Goal: Task Accomplishment & Management: Manage account settings

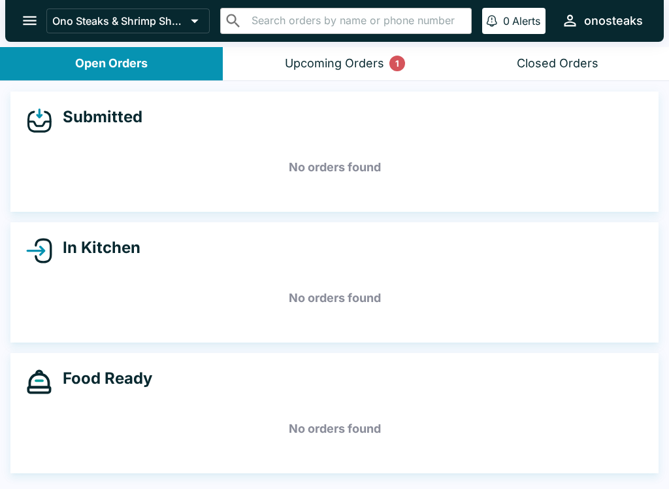
click at [285, 42] on header "Ono Steaks & Shrimp Shack ​ ​ 0 Alerts onosteaks" at bounding box center [334, 23] width 669 height 47
click at [322, 54] on button "Upcoming Orders 1" at bounding box center [334, 63] width 223 height 33
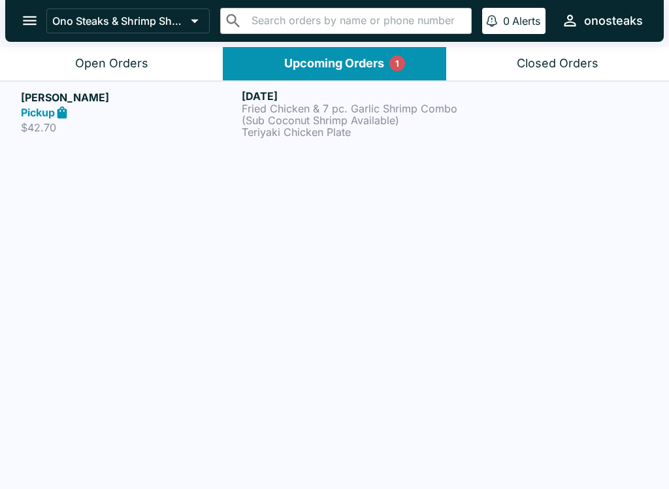
click at [301, 116] on p "Fried Chicken & 7 pc. Garlic Shrimp Combo (Sub Coconut Shrimp Available)" at bounding box center [350, 115] width 216 height 24
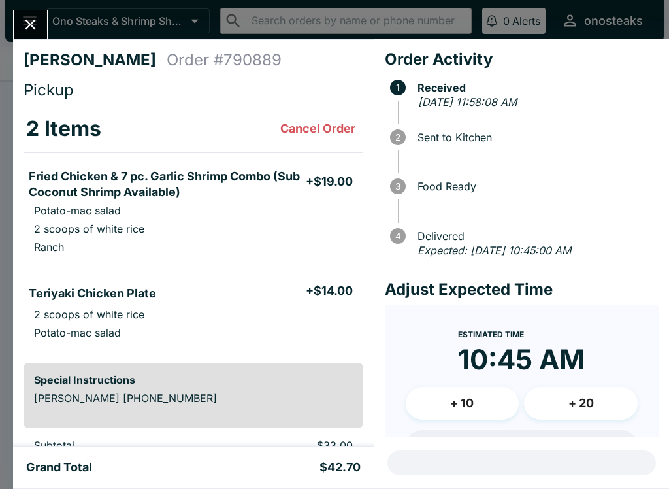
click at [24, 18] on icon "Close" at bounding box center [31, 25] width 18 height 18
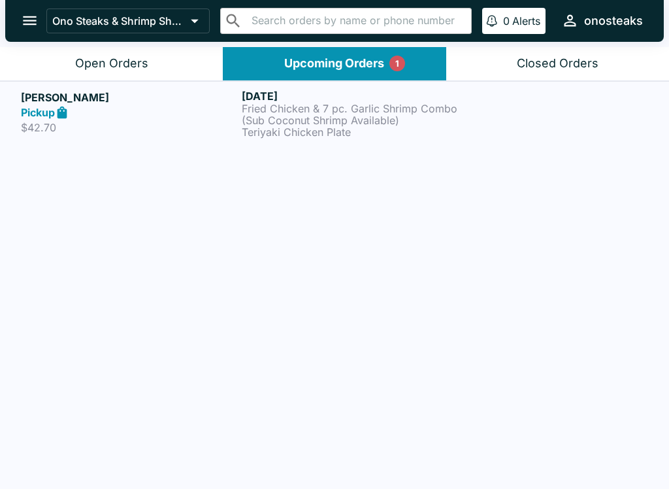
click at [64, 63] on button "Open Orders" at bounding box center [111, 63] width 223 height 33
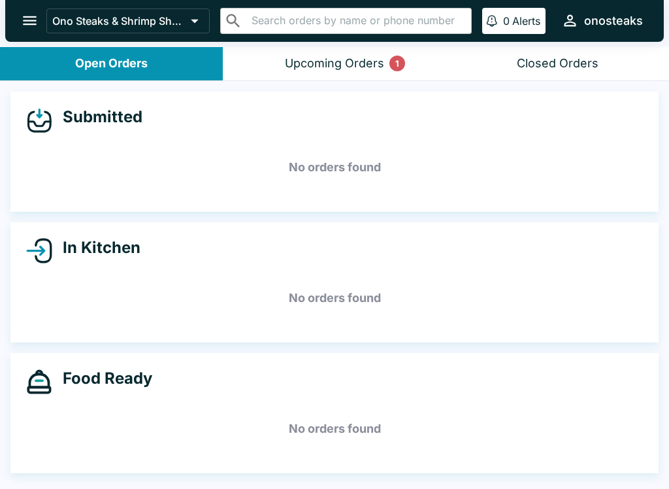
scroll to position [2, 0]
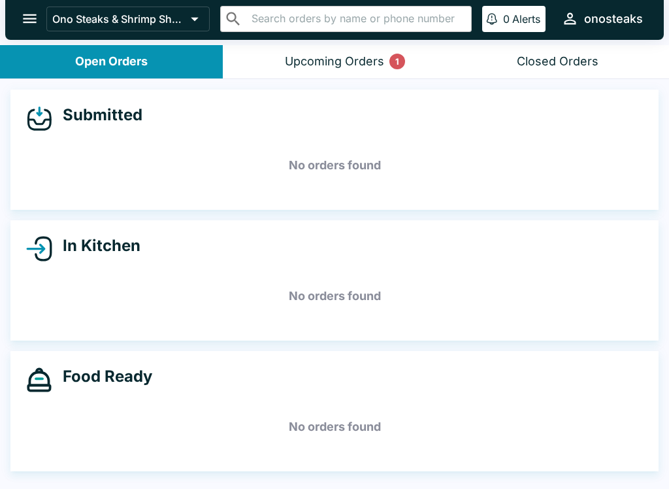
click at [416, 74] on button "Upcoming Orders 1" at bounding box center [334, 61] width 223 height 33
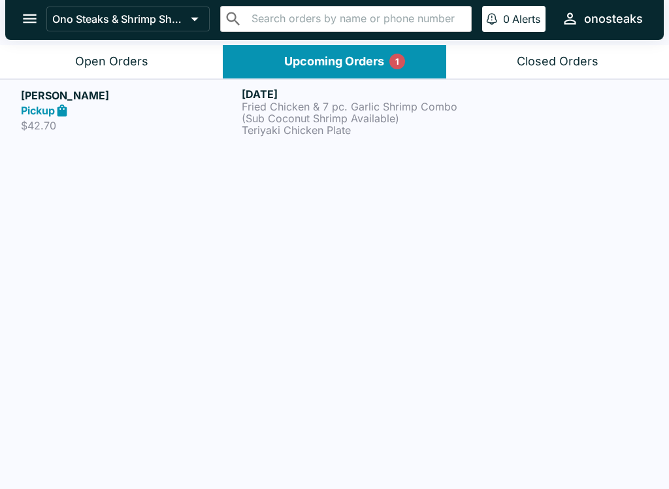
click at [395, 137] on link "[PERSON_NAME] Pickup $42.70 [DATE] Fried Chicken & 7 pc. Garlic Shrimp Combo (S…" at bounding box center [334, 111] width 669 height 65
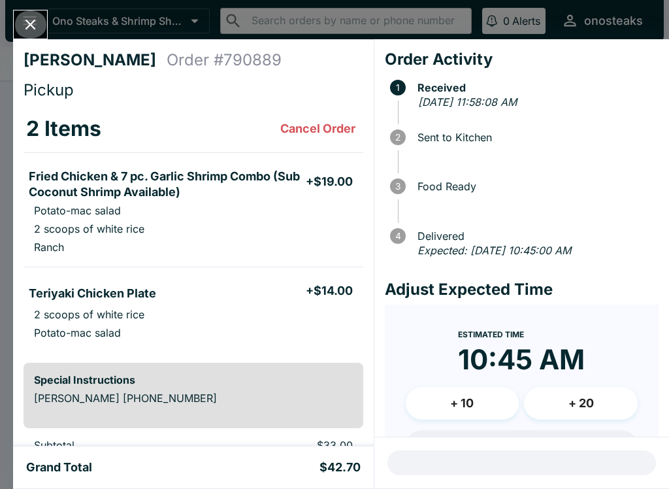
click at [22, 25] on icon "Close" at bounding box center [31, 25] width 18 height 18
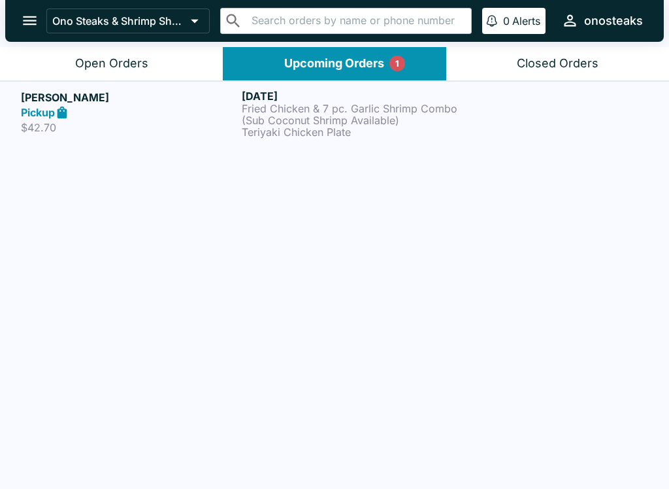
click at [32, 20] on icon "open drawer" at bounding box center [30, 20] width 14 height 9
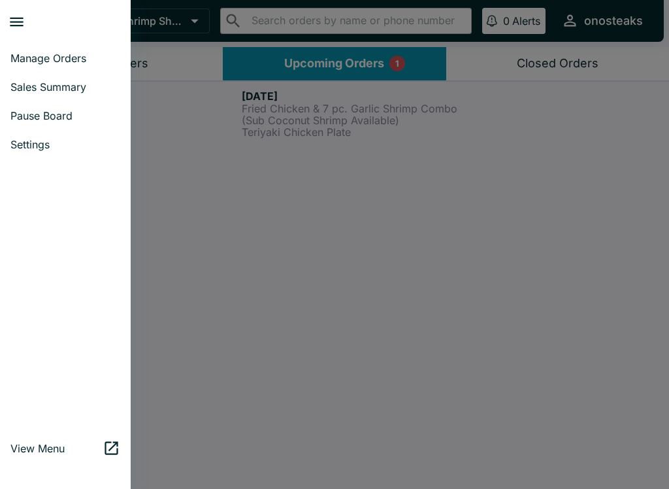
click at [78, 108] on link "Pause Board" at bounding box center [65, 115] width 131 height 29
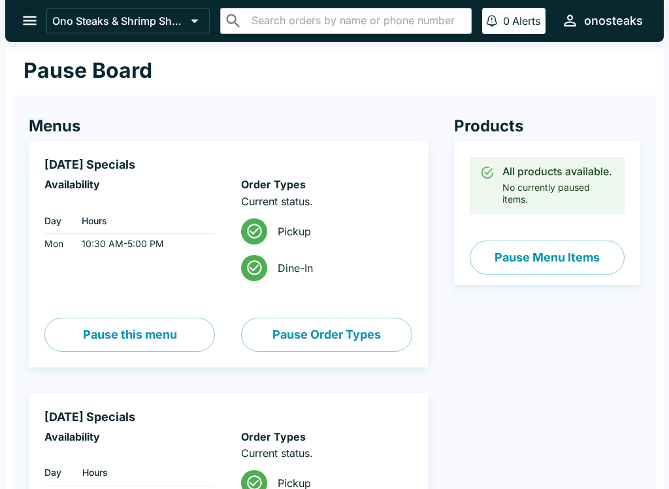
click at [25, 8] on button "open drawer" at bounding box center [29, 20] width 33 height 33
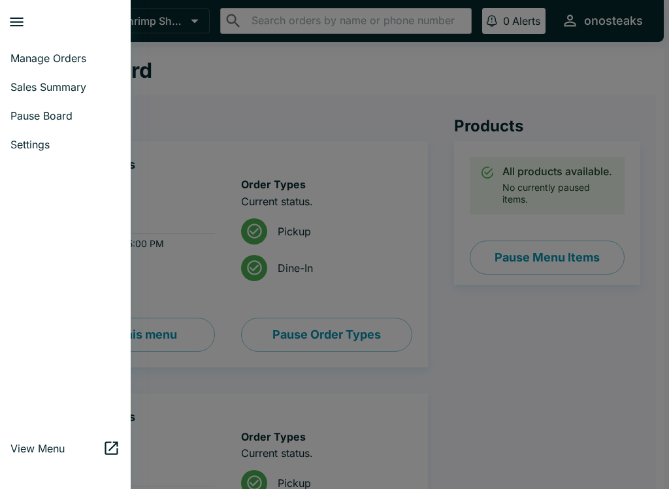
click at [88, 58] on span "Manage Orders" at bounding box center [65, 58] width 110 height 13
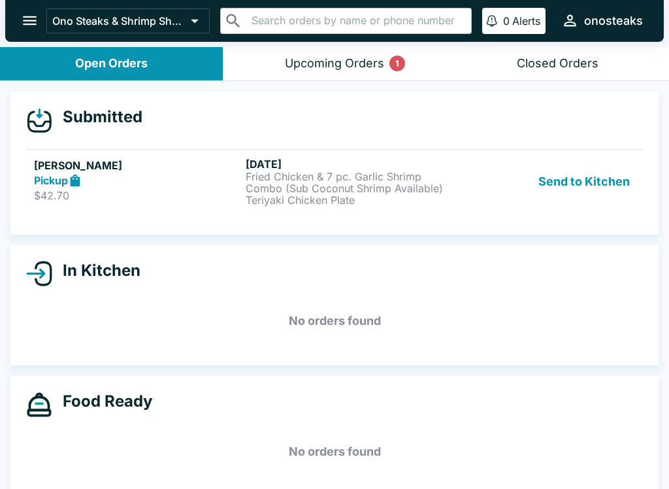
click at [379, 176] on p "Fried Chicken & 7 pc. Garlic Shrimp Combo (Sub Coconut Shrimp Available)" at bounding box center [349, 183] width 207 height 24
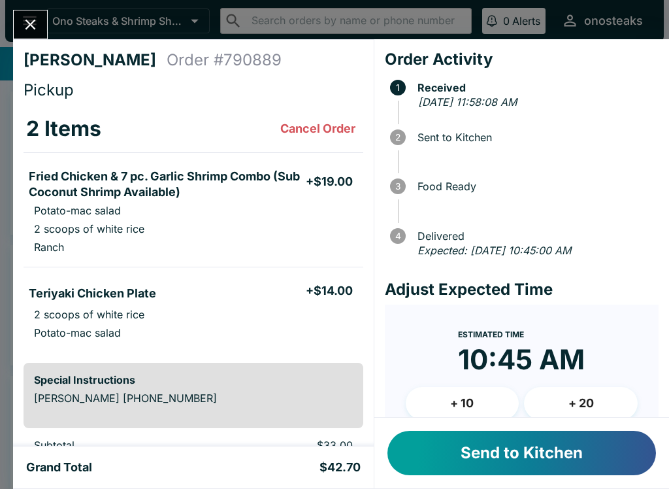
click at [319, 122] on button "Cancel Order" at bounding box center [318, 129] width 86 height 26
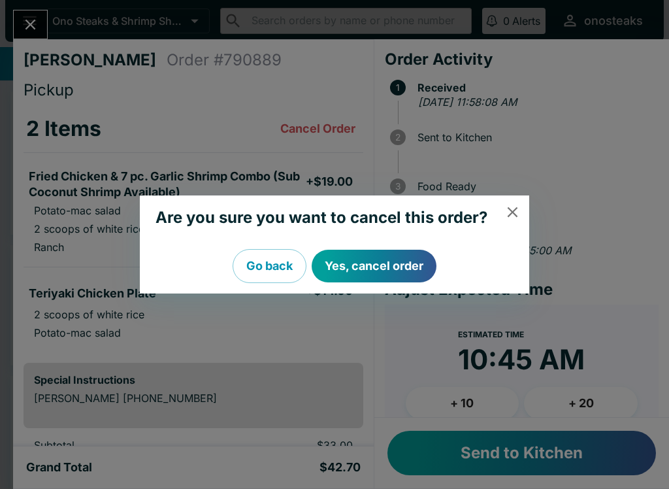
click at [390, 280] on button "Yes, cancel order" at bounding box center [374, 266] width 125 height 33
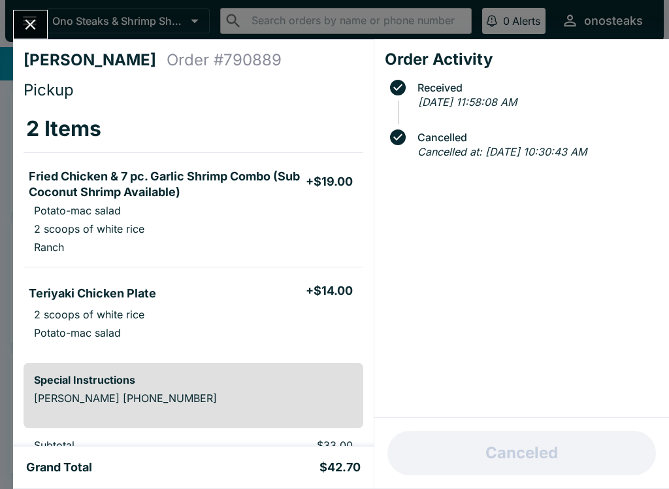
click at [16, 27] on button "Close" at bounding box center [30, 24] width 33 height 28
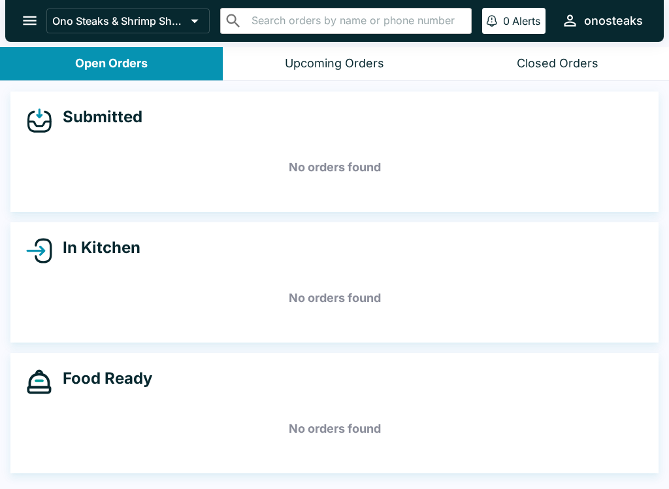
click at [556, 55] on button "Closed Orders" at bounding box center [557, 63] width 223 height 33
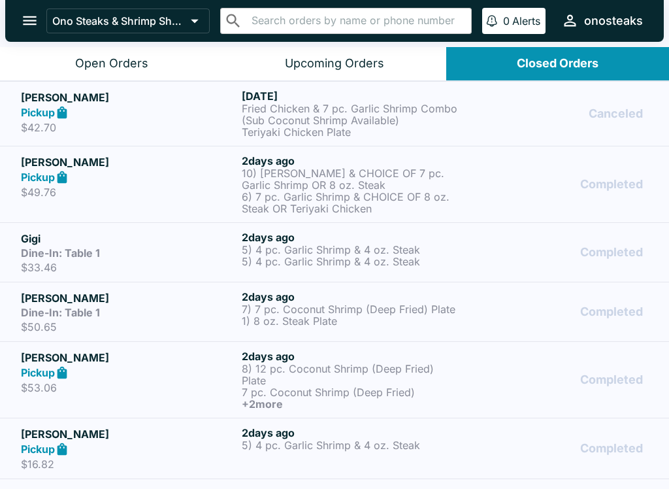
click at [510, 126] on div "Canceled" at bounding box center [555, 114] width 185 height 48
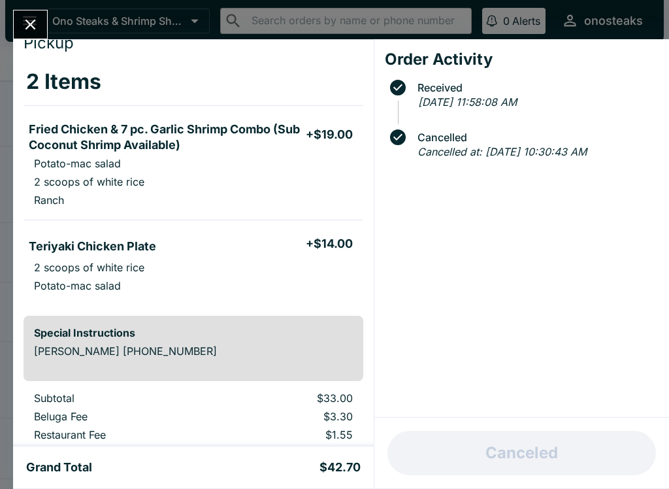
scroll to position [49, 0]
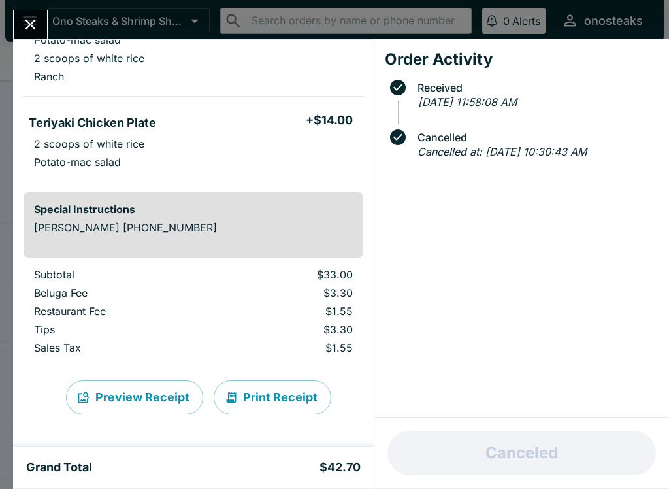
click at [549, 437] on div "Canceled" at bounding box center [522, 453] width 295 height 71
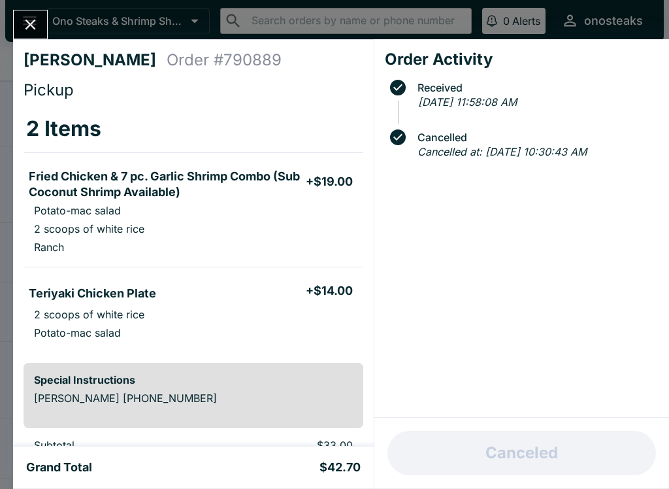
click at [29, 22] on icon "Close" at bounding box center [31, 25] width 18 height 18
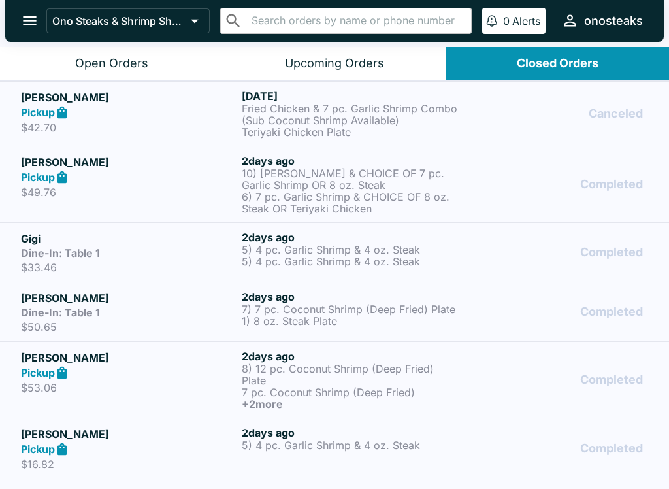
click at [281, 67] on button "Upcoming Orders" at bounding box center [334, 63] width 223 height 33
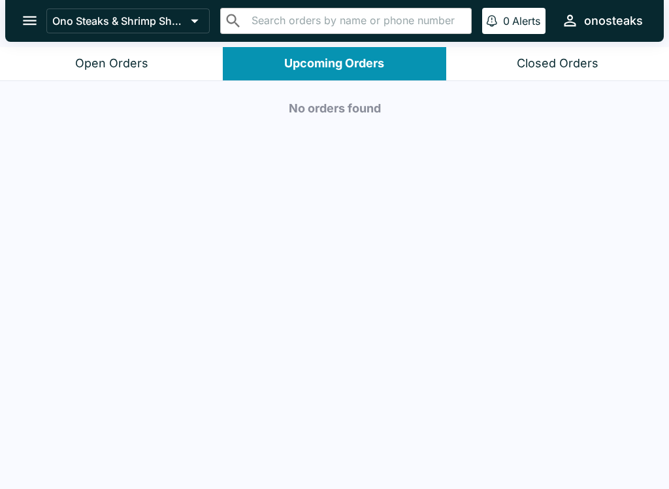
click at [96, 58] on div "Open Orders" at bounding box center [111, 63] width 73 height 15
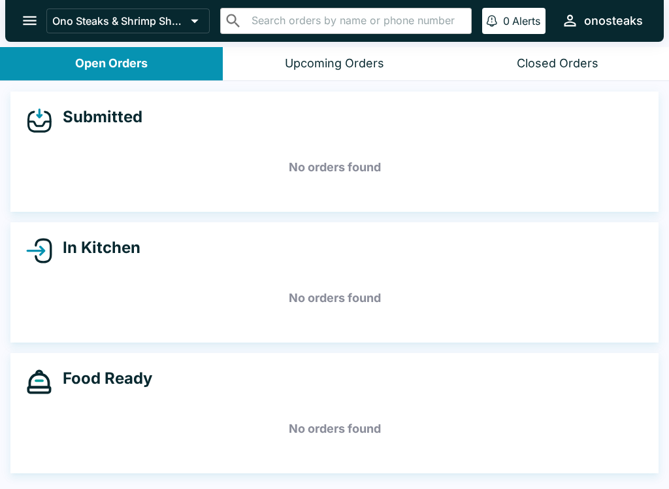
click at [592, 59] on div "Closed Orders" at bounding box center [558, 63] width 82 height 15
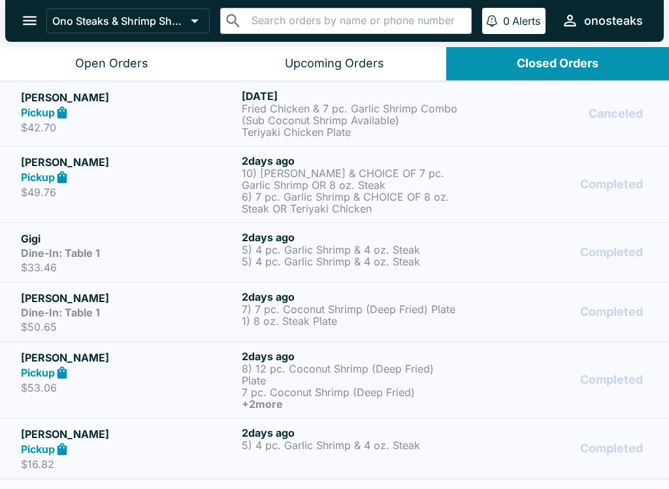
click at [578, 131] on div "Canceled" at bounding box center [555, 114] width 185 height 48
click at [587, 122] on div "Canceled" at bounding box center [555, 114] width 185 height 48
click at [52, 58] on button "Open Orders" at bounding box center [111, 63] width 223 height 33
